Goal: Transaction & Acquisition: Purchase product/service

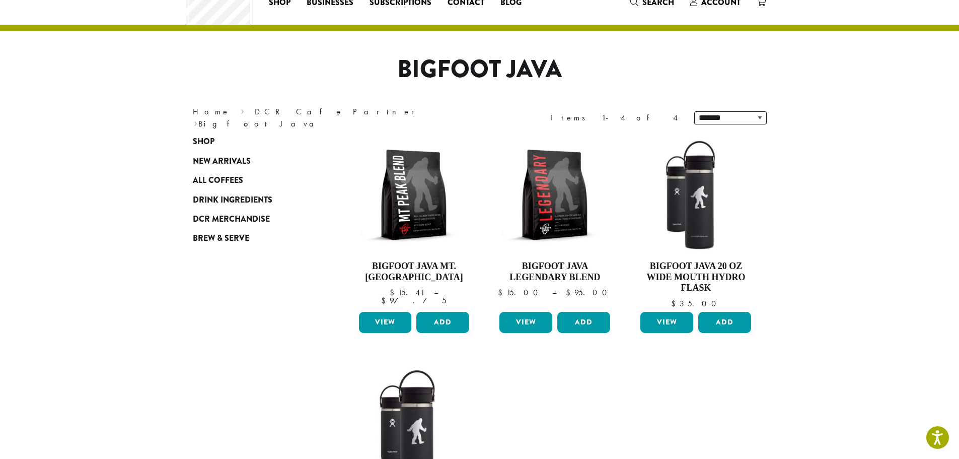
scroll to position [33, 0]
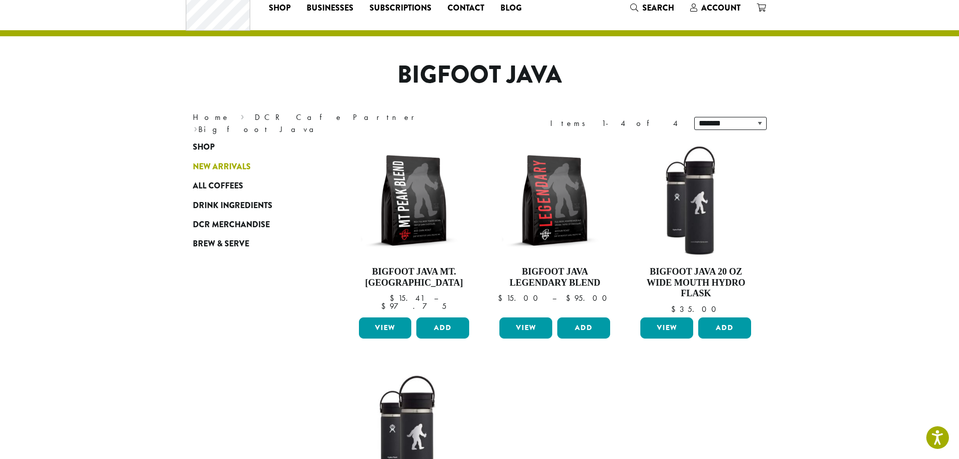
click at [222, 170] on span "New Arrivals" at bounding box center [222, 167] width 58 height 13
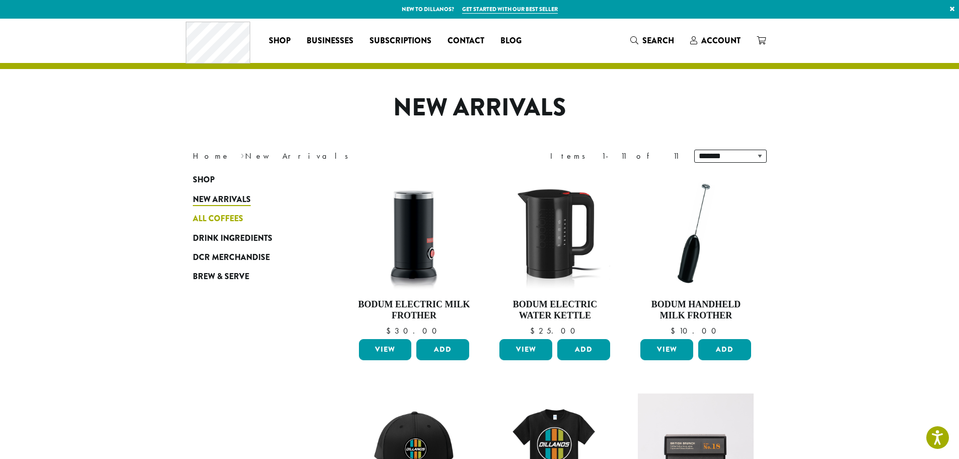
click at [196, 222] on span "All Coffees" at bounding box center [218, 218] width 50 height 13
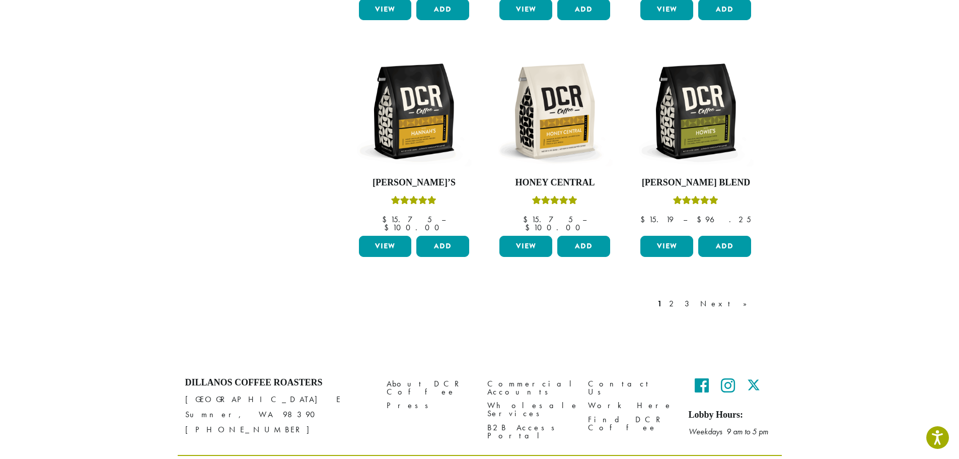
scroll to position [829, 0]
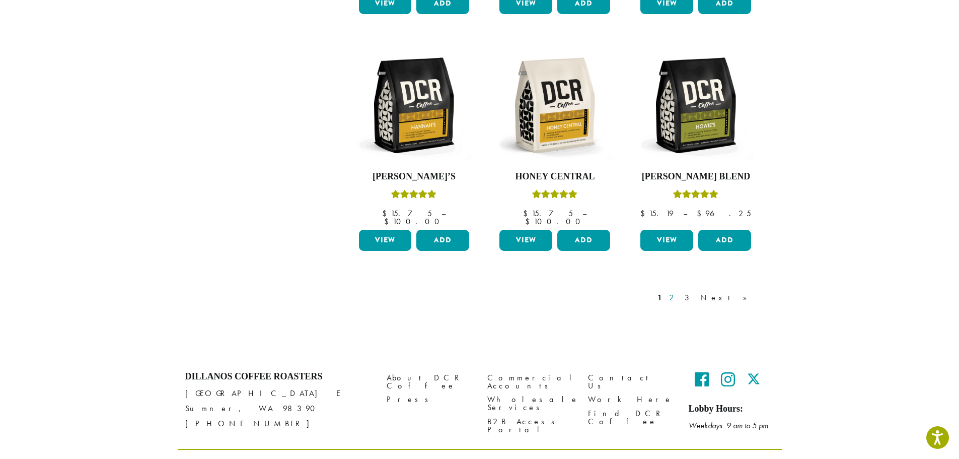
click at [680, 291] on link "2" at bounding box center [673, 297] width 13 height 12
